Goal: Information Seeking & Learning: Learn about a topic

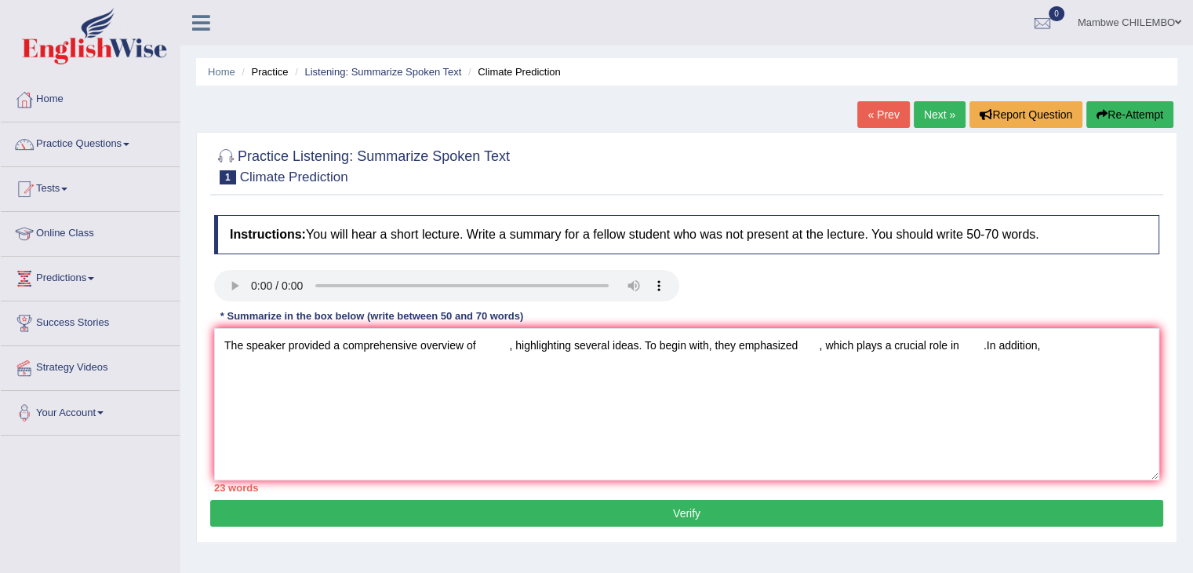
click at [1182, 310] on div "Home Practice Listening: Summarize Spoken Text Climate Prediction « Prev Next »…" at bounding box center [686, 392] width 1013 height 785
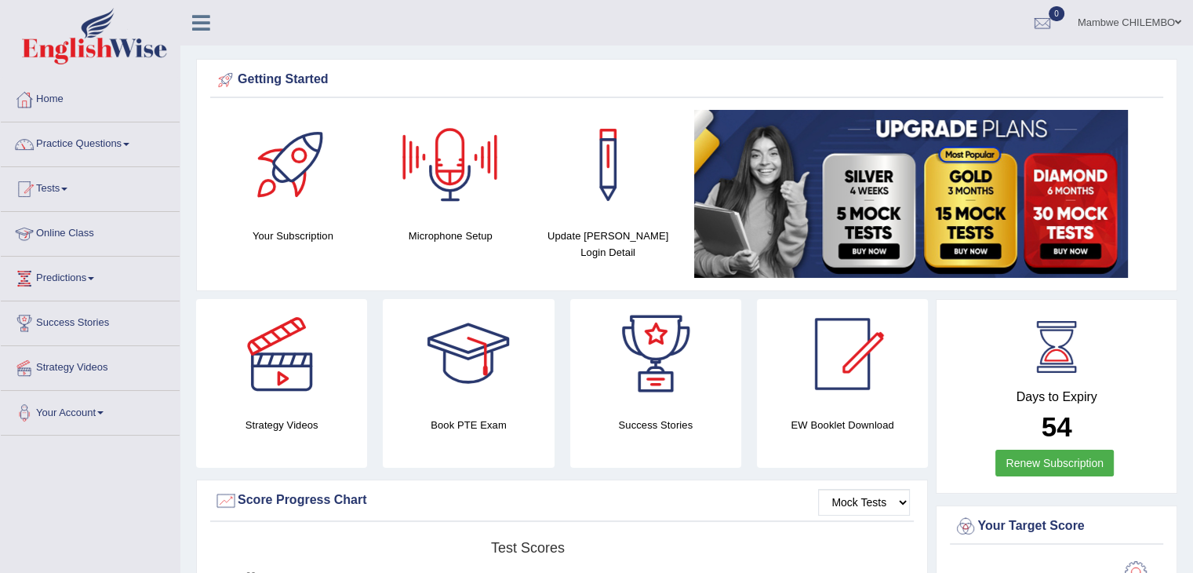
click at [90, 239] on link "Online Class" at bounding box center [90, 231] width 179 height 39
click at [90, 239] on link "Online Class" at bounding box center [88, 231] width 175 height 39
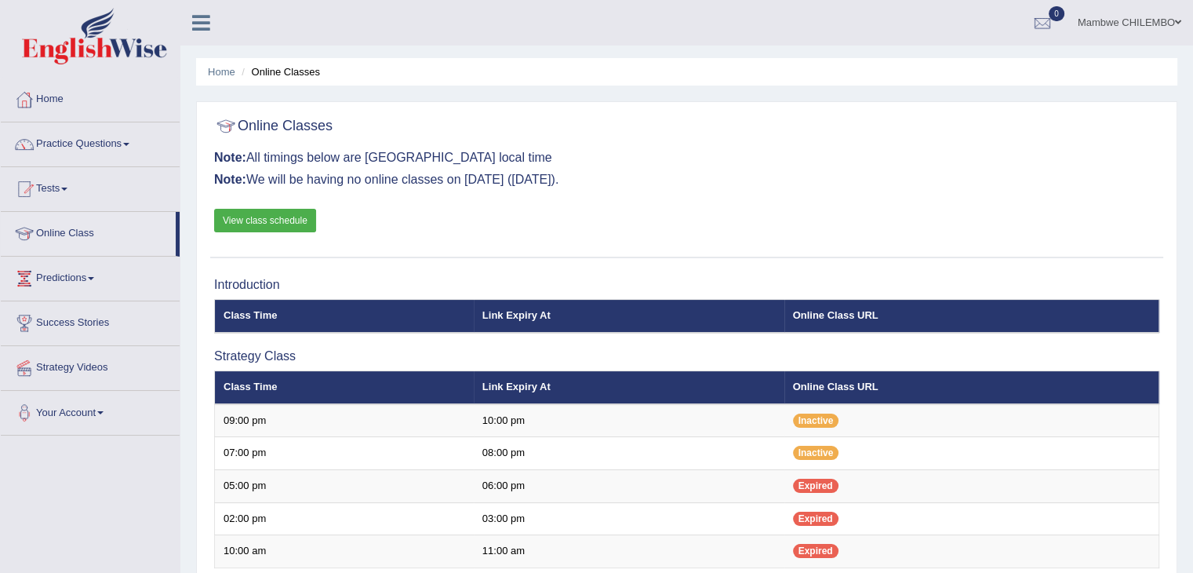
click at [1186, 303] on div "Home Online Classes Online Classes Note: All timings below are Melbourne local …" at bounding box center [686, 535] width 1013 height 1071
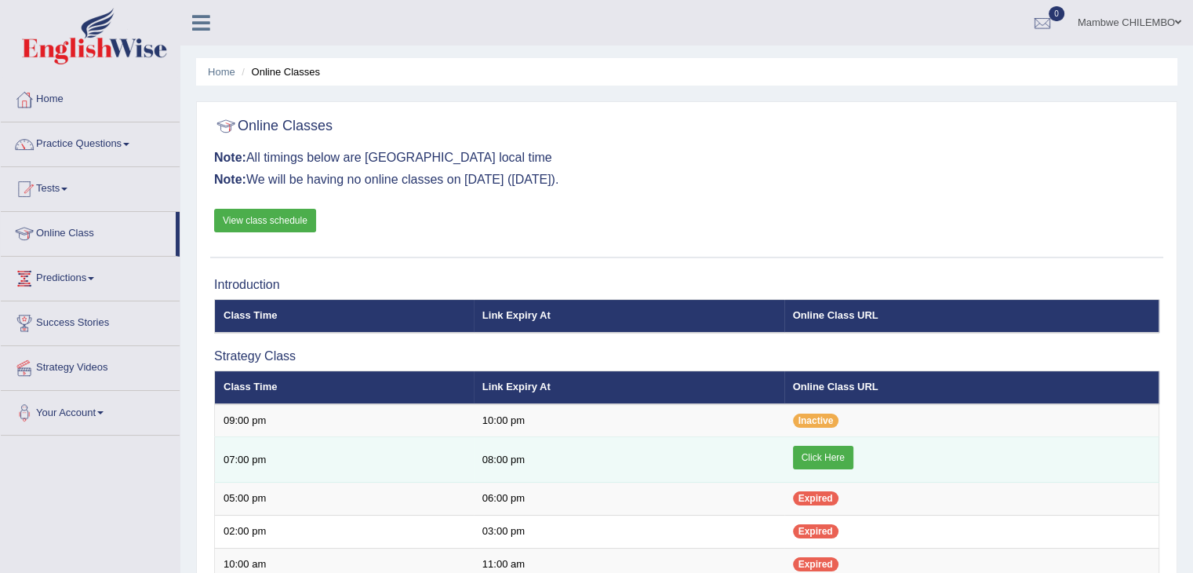
click at [827, 462] on link "Click Here" at bounding box center [823, 458] width 60 height 24
